Goal: Information Seeking & Learning: Learn about a topic

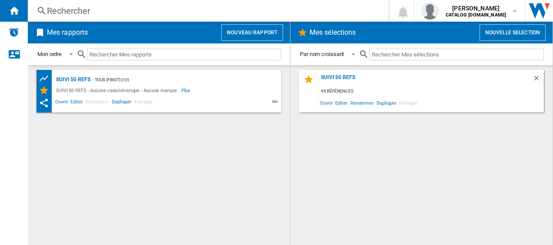
click at [103, 12] on div "Rechercher" at bounding box center [206, 11] width 319 height 12
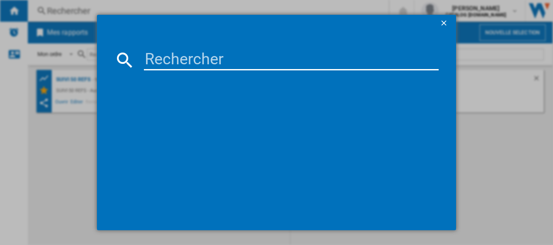
click at [170, 54] on input at bounding box center [291, 60] width 295 height 21
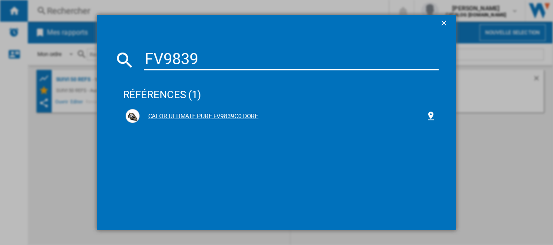
type input "FV9839"
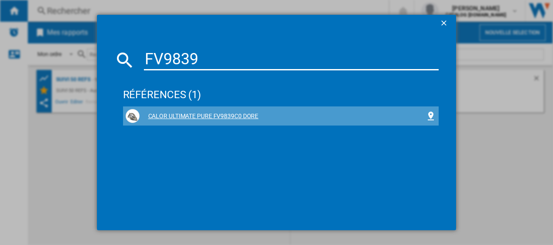
click at [177, 117] on div "CALOR ULTIMATE PURE FV9839C0 DORE" at bounding box center [283, 116] width 286 height 9
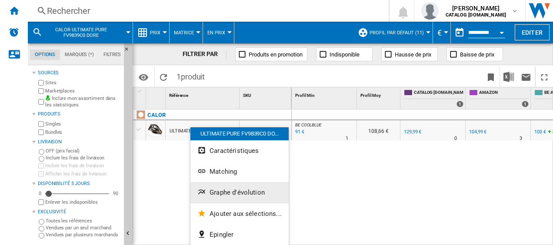
click at [210, 188] on button "Graphe d'évolution" at bounding box center [239, 192] width 98 height 21
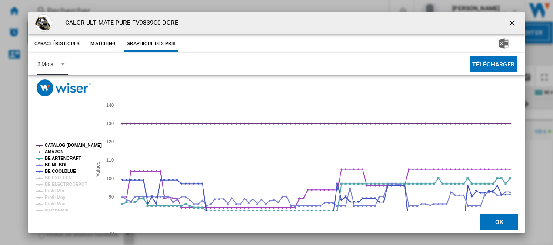
click at [65, 66] on span "Product popup" at bounding box center [60, 64] width 10 height 8
click at [52, 87] on div "6 Mois" at bounding box center [45, 85] width 16 height 8
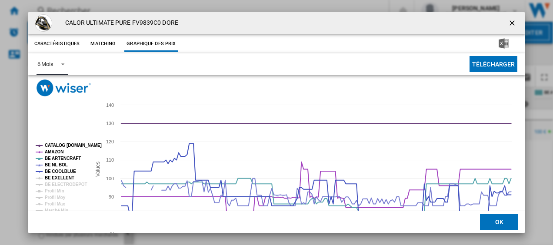
click at [49, 179] on tspan "BE EXELLENT" at bounding box center [60, 178] width 30 height 5
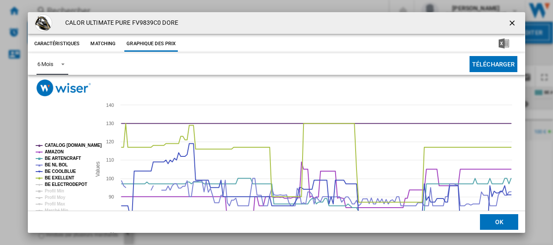
click at [62, 186] on tspan "BE ELECTRODEPOT" at bounding box center [66, 184] width 42 height 5
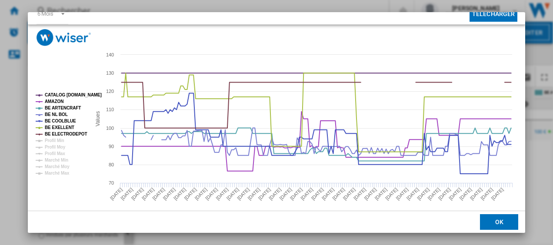
scroll to position [51, 0]
